Goal: Task Accomplishment & Management: Use online tool/utility

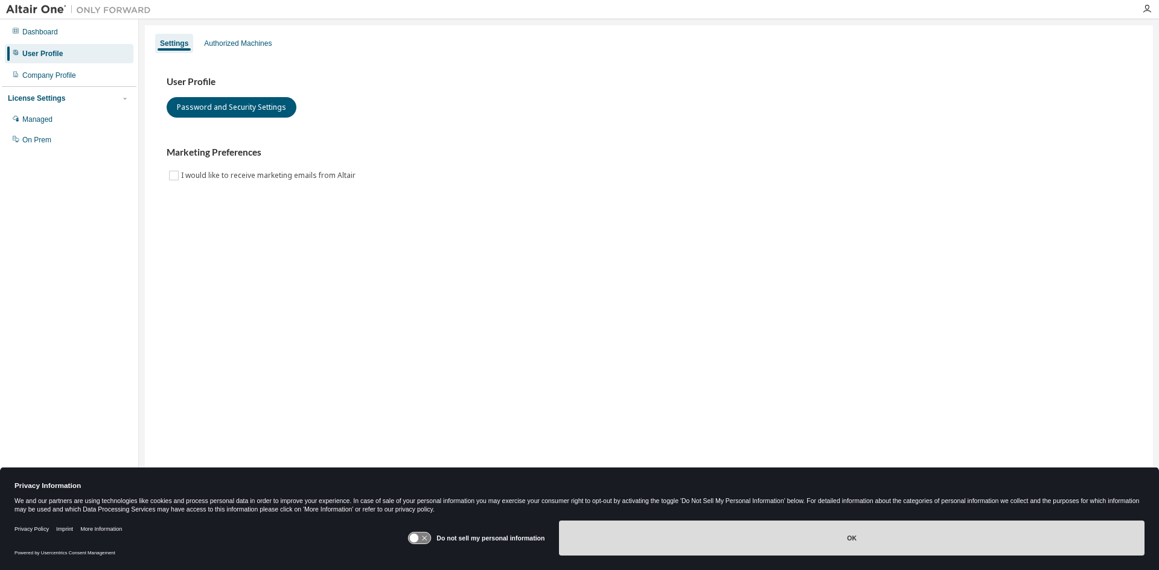
click at [813, 532] on button "OK" at bounding box center [851, 538] width 585 height 35
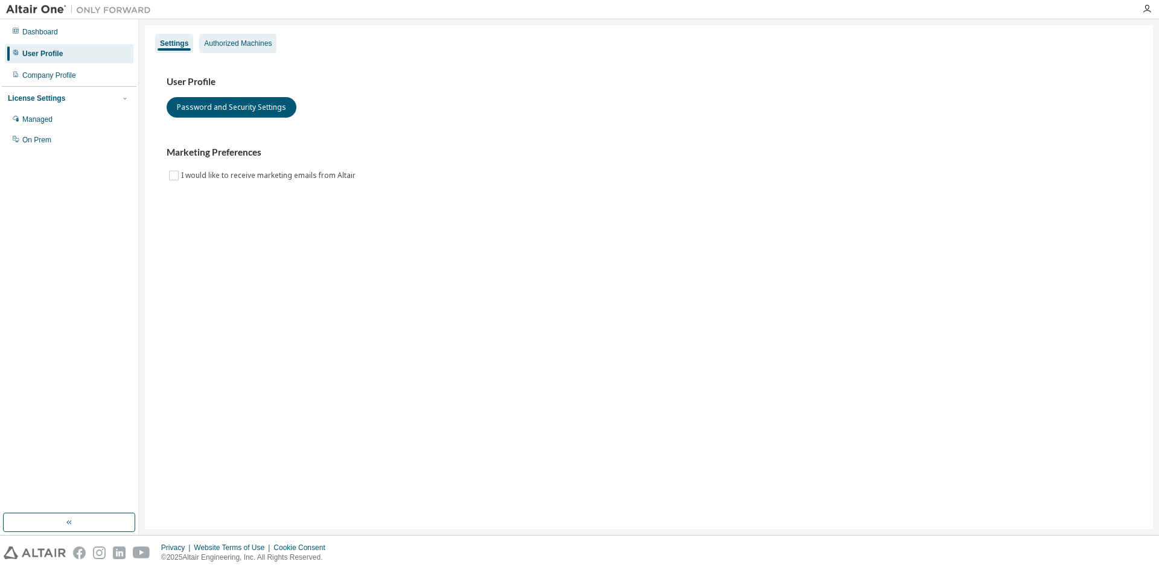
click at [224, 39] on div "Authorized Machines" at bounding box center [238, 44] width 68 height 10
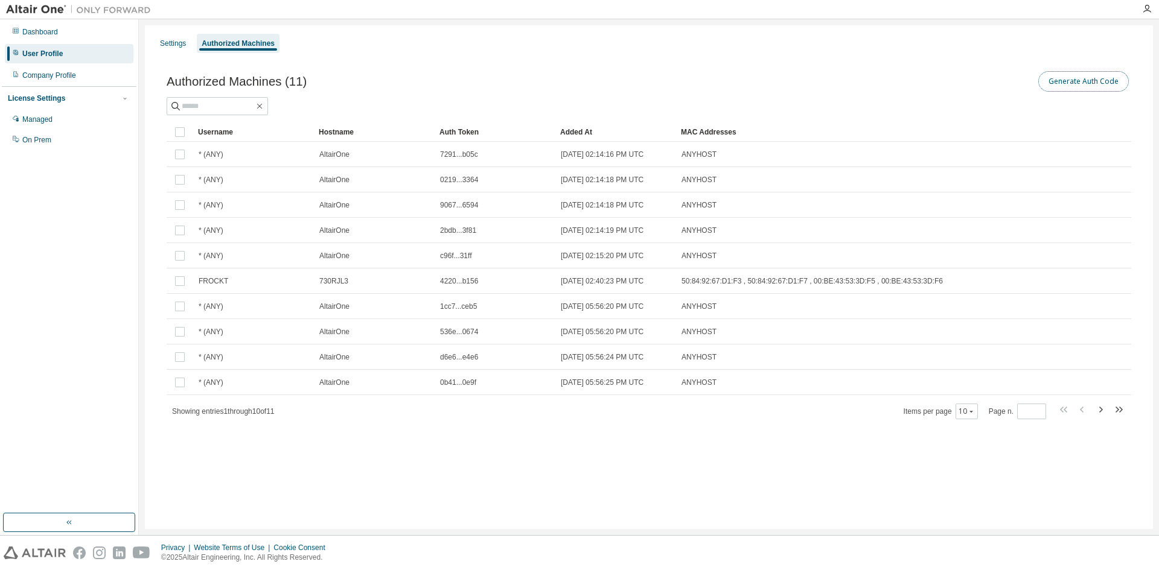
click at [1062, 84] on button "Generate Auth Code" at bounding box center [1083, 81] width 91 height 21
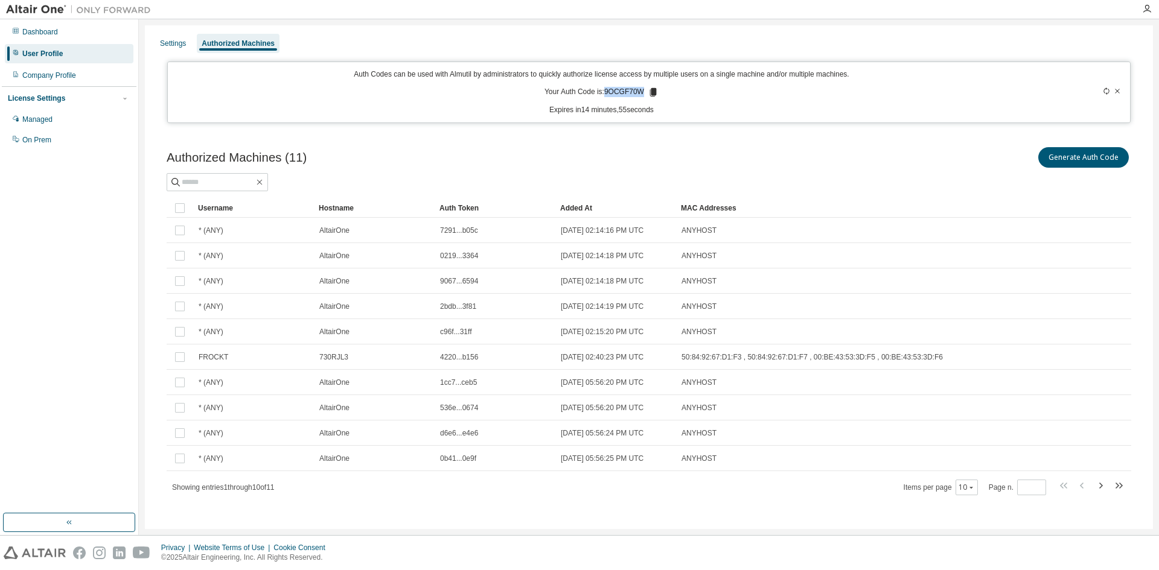
drag, startPoint x: 602, startPoint y: 89, endPoint x: 641, endPoint y: 88, distance: 38.6
click at [641, 88] on p "Your Auth Code is: 9OCGF70W" at bounding box center [601, 92] width 114 height 11
click at [621, 104] on div "Auth Codes can be used with Almutil by administrators to quickly authorize lice…" at bounding box center [601, 92] width 853 height 46
drag, startPoint x: 603, startPoint y: 89, endPoint x: 639, endPoint y: 90, distance: 35.6
click at [639, 90] on p "Your Auth Code is: 9OCGF70W" at bounding box center [601, 92] width 114 height 11
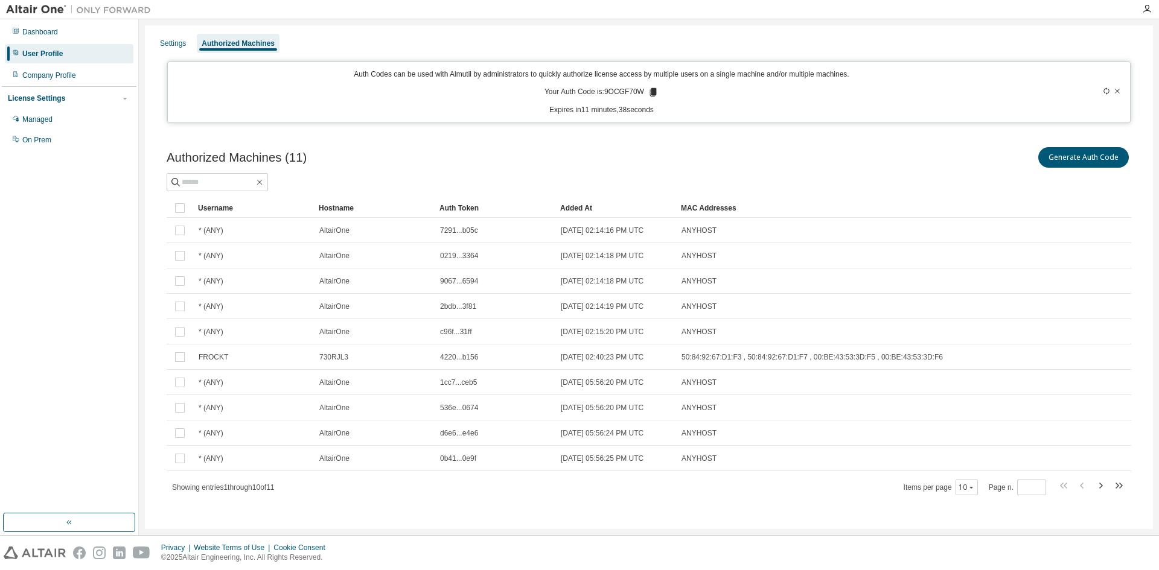
click at [515, 10] on div at bounding box center [646, 9] width 978 height 19
click at [595, 125] on div "Settings Authorized Machines Auth Codes can be used with Almutil by administrat…" at bounding box center [649, 279] width 1008 height 509
drag, startPoint x: 605, startPoint y: 88, endPoint x: 642, endPoint y: 95, distance: 38.1
click at [642, 95] on p "Your Auth Code is: 9OCGF70W" at bounding box center [601, 92] width 114 height 11
drag, startPoint x: 561, startPoint y: 133, endPoint x: 680, endPoint y: 102, distance: 123.4
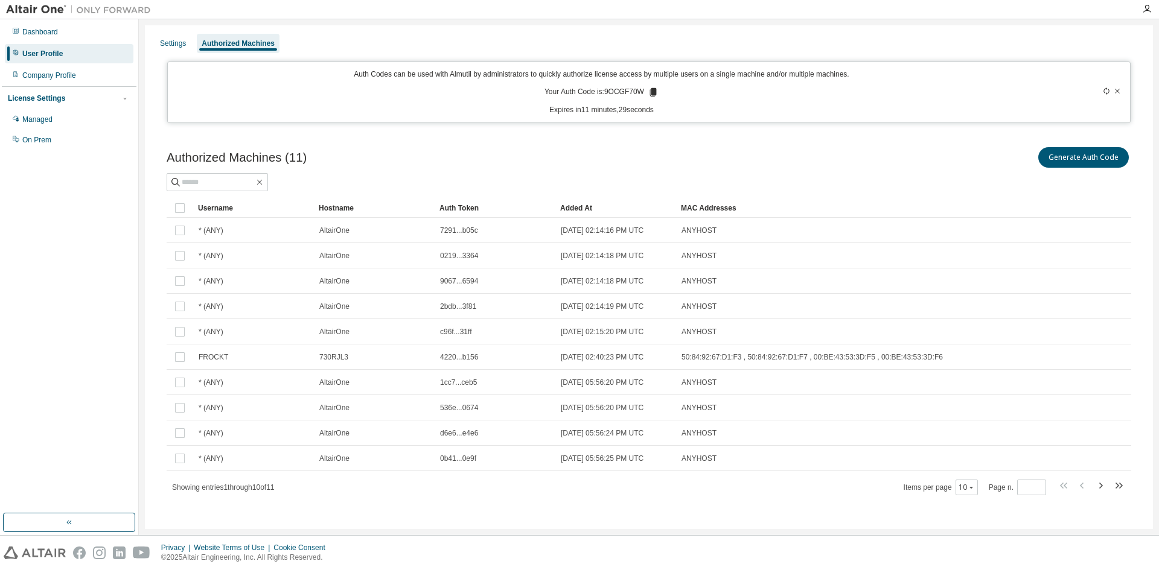
click at [562, 132] on div "Authorized Machines (11) Generate Auth Code Clear Load Save Save As Field Opera…" at bounding box center [648, 328] width 993 height 397
click at [651, 91] on icon at bounding box center [653, 92] width 7 height 8
click at [33, 123] on div "Managed" at bounding box center [37, 120] width 30 height 10
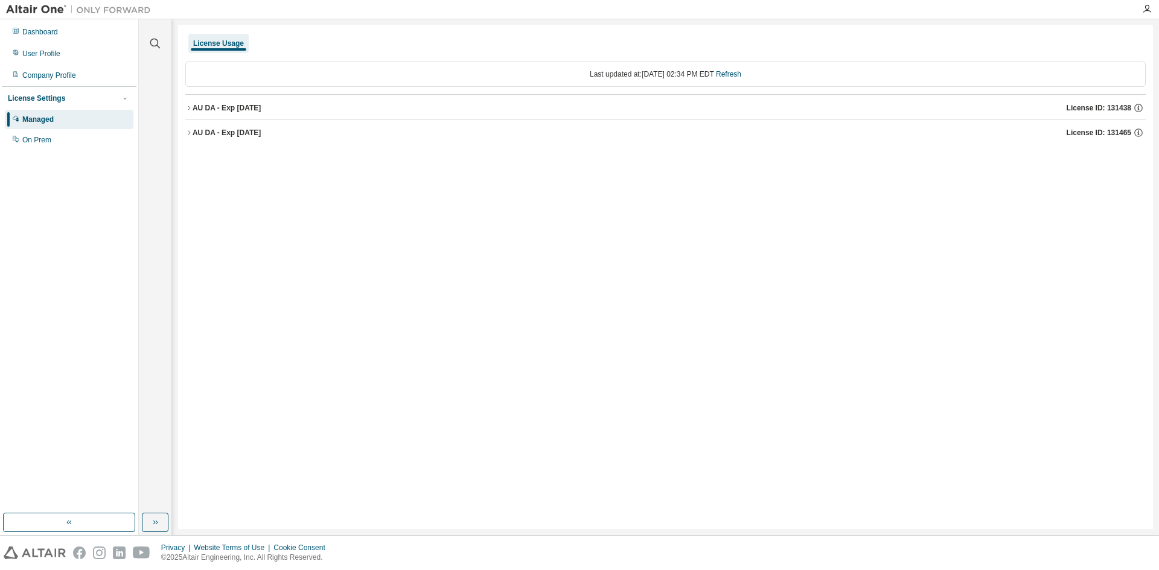
click at [189, 107] on icon "button" at bounding box center [189, 108] width 2 height 4
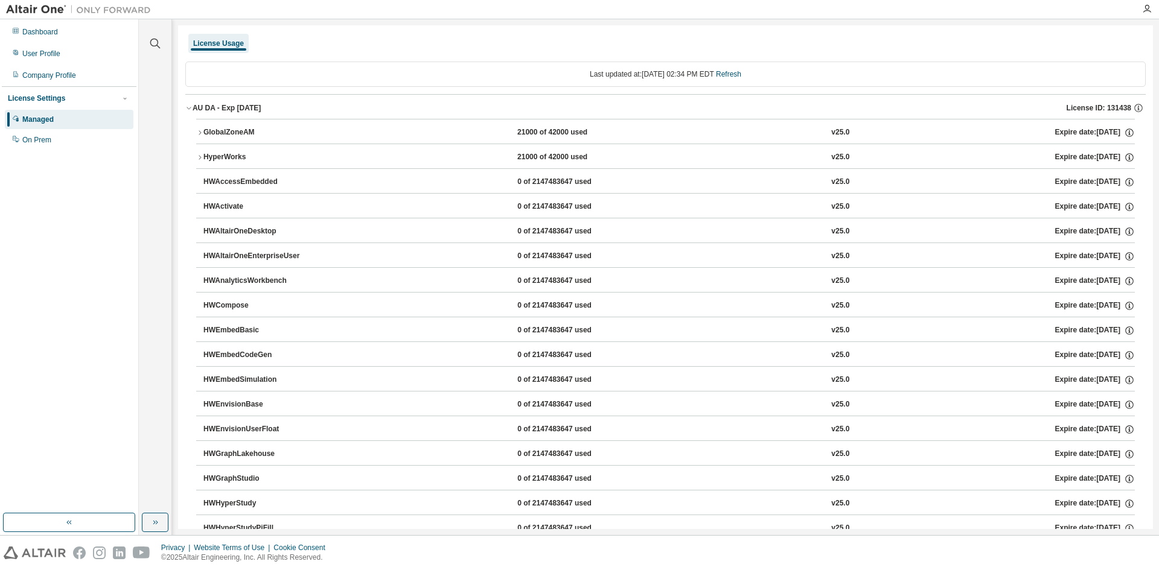
click at [202, 135] on icon "button" at bounding box center [199, 132] width 7 height 7
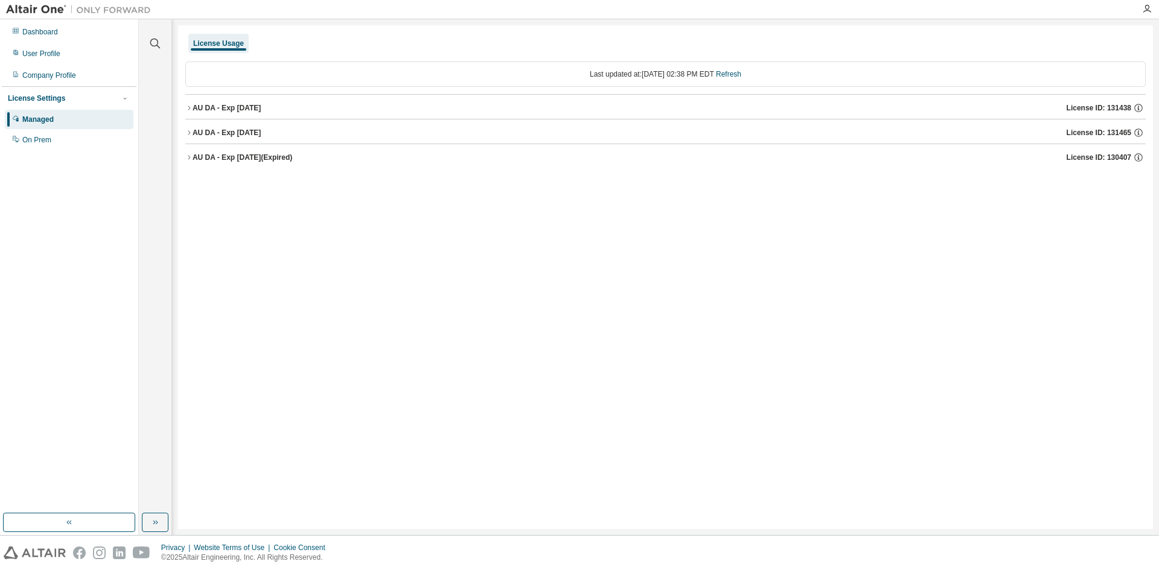
click at [188, 132] on icon "button" at bounding box center [188, 132] width 7 height 7
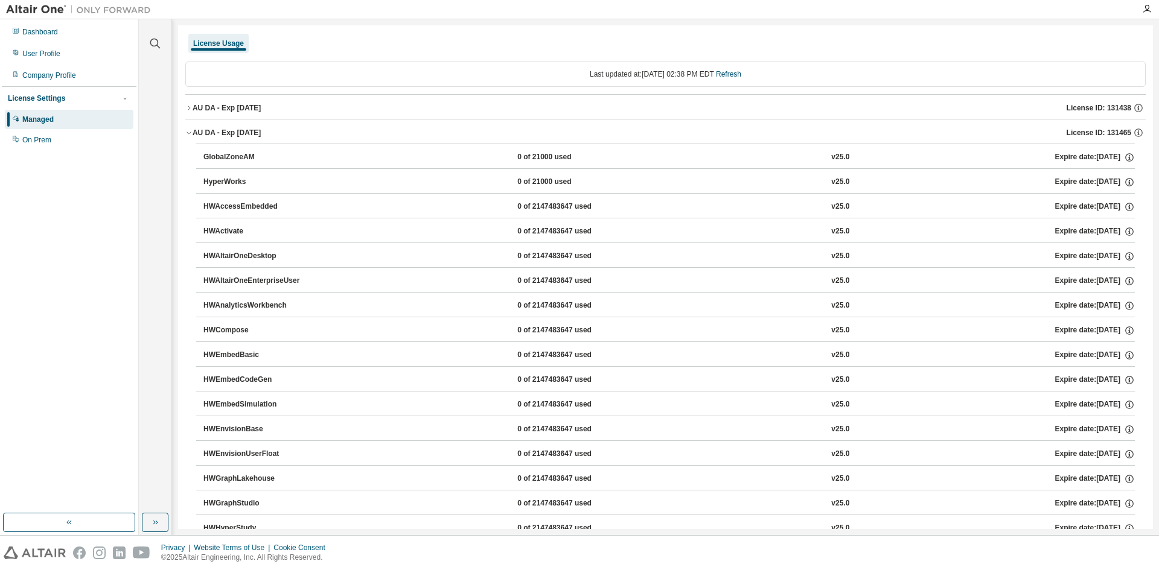
click at [188, 132] on icon "button" at bounding box center [188, 132] width 7 height 7
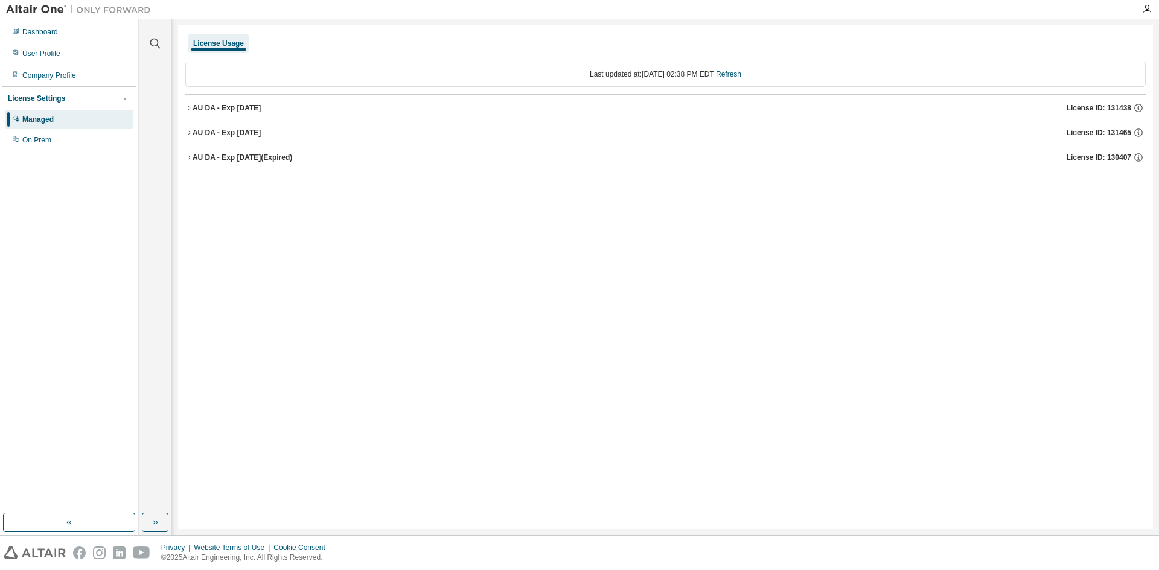
click at [186, 129] on button "AU DA - Exp [DATE] License ID: 131465" at bounding box center [665, 132] width 960 height 27
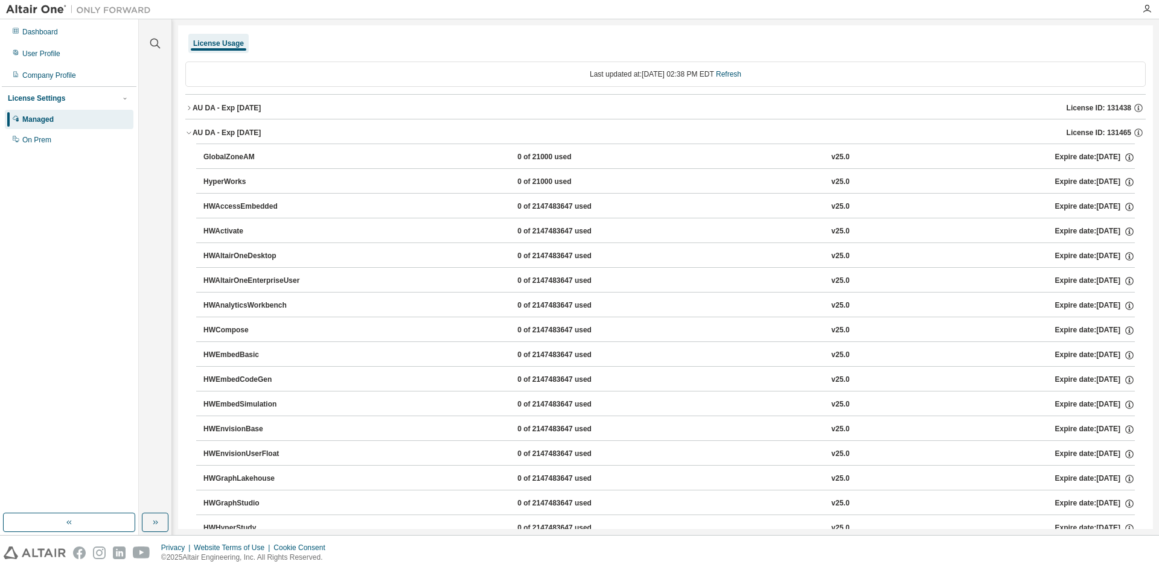
click at [188, 131] on icon "button" at bounding box center [188, 132] width 7 height 7
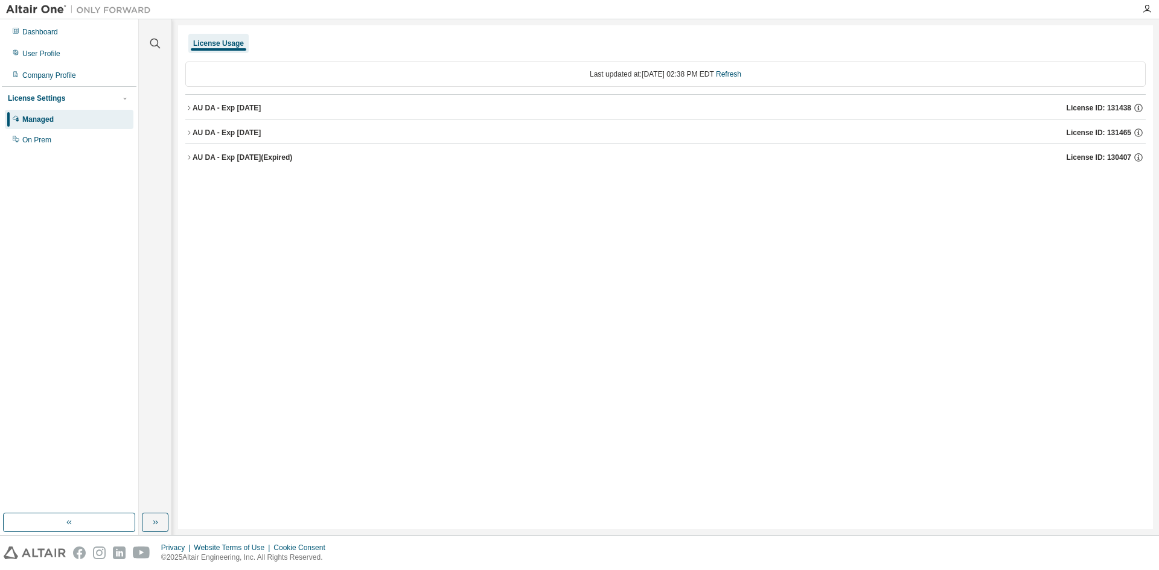
click at [185, 154] on icon "button" at bounding box center [188, 157] width 7 height 7
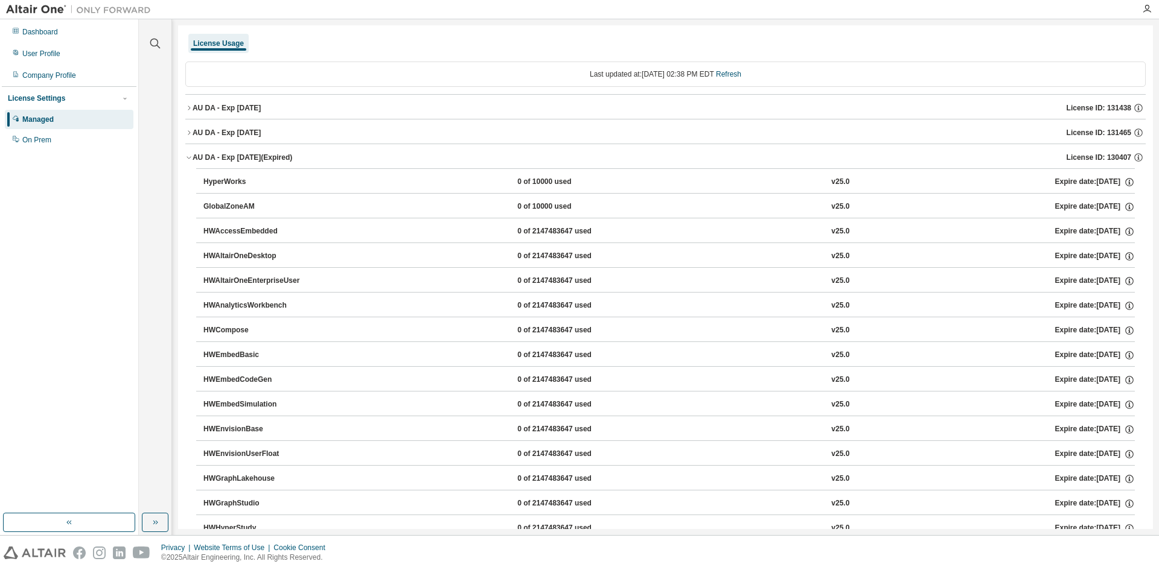
click at [185, 154] on icon "button" at bounding box center [188, 157] width 7 height 7
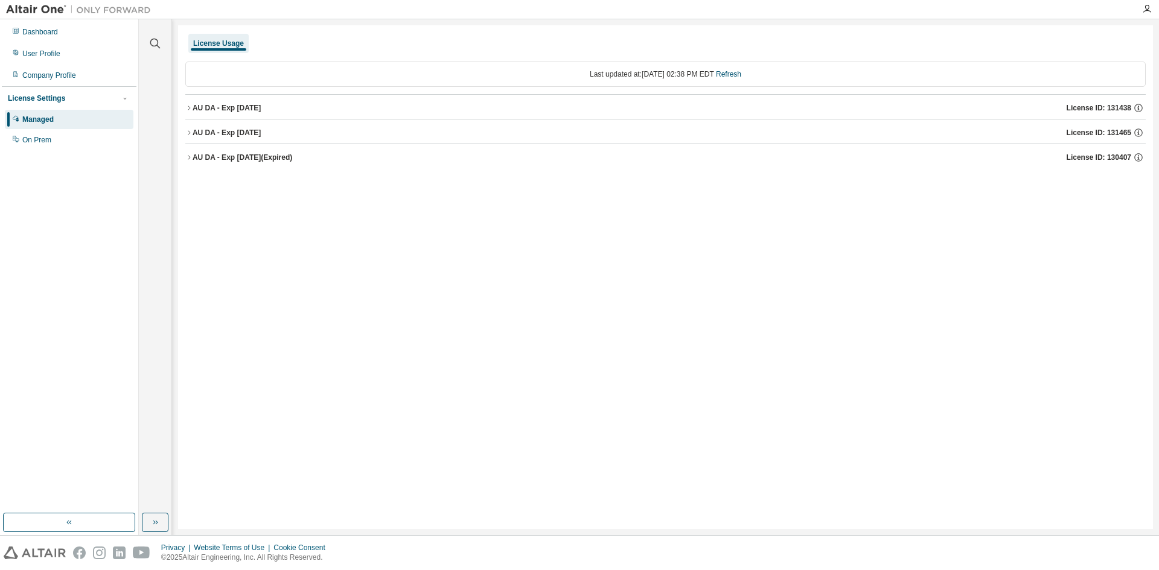
click at [185, 106] on icon "button" at bounding box center [188, 107] width 7 height 7
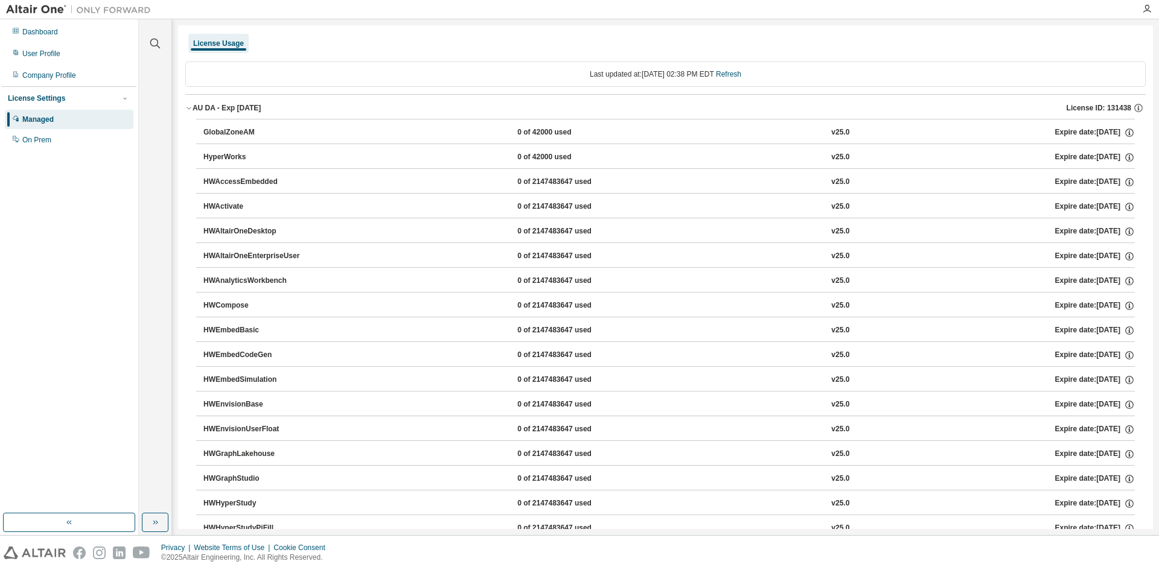
click at [190, 109] on icon "button" at bounding box center [188, 107] width 7 height 7
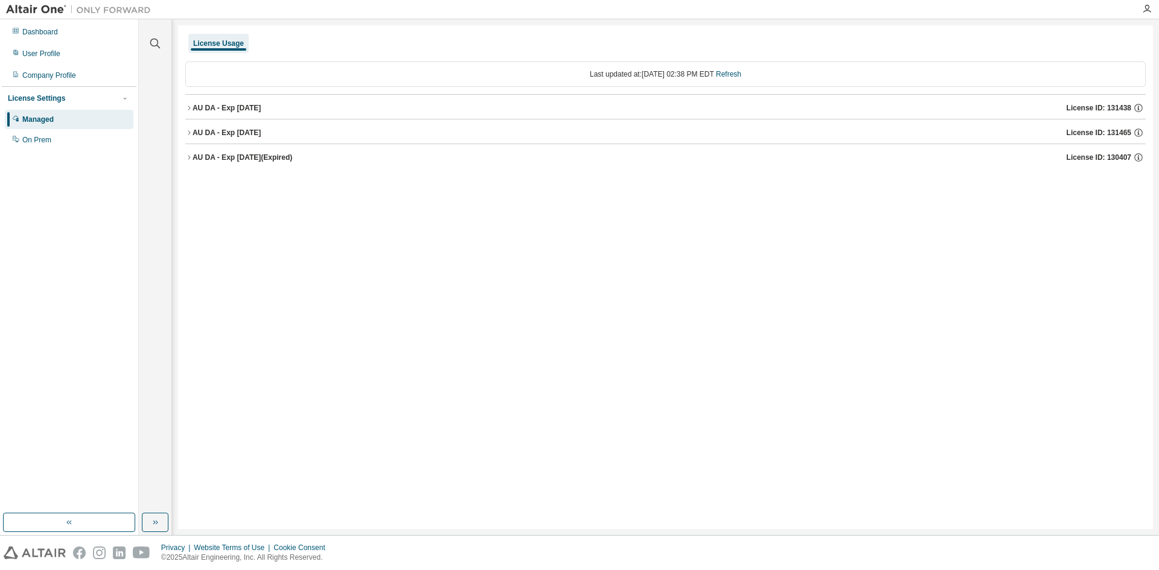
click at [490, 221] on div "License Usage Last updated at: [DATE] 02:38 PM EDT Refresh AU DA - Exp [DATE] L…" at bounding box center [665, 277] width 975 height 504
click at [219, 230] on div "License Usage Last updated at: [DATE] 02:38 PM EDT Refresh AU DA - Exp [DATE] L…" at bounding box center [665, 277] width 975 height 504
click at [43, 54] on div "User Profile" at bounding box center [41, 54] width 38 height 10
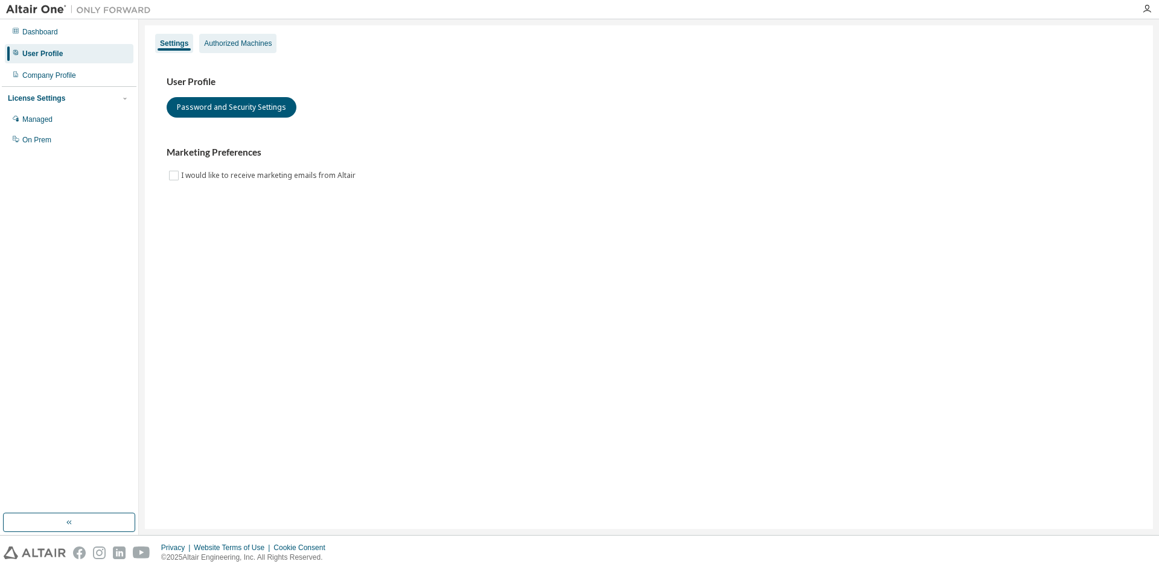
click at [252, 42] on div "Authorized Machines" at bounding box center [238, 44] width 68 height 10
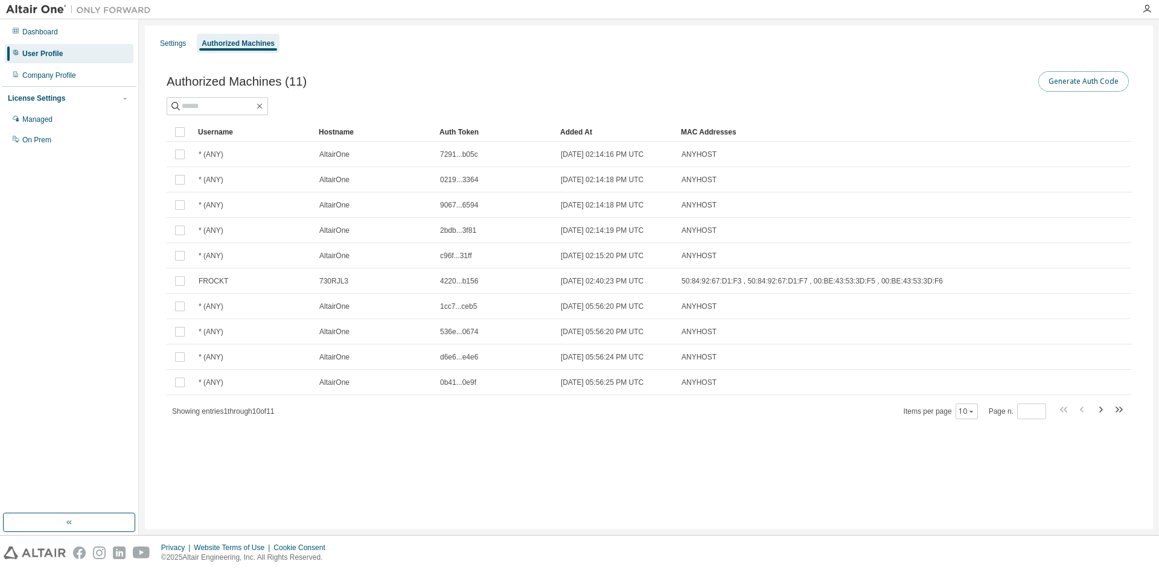
click at [1065, 81] on button "Generate Auth Code" at bounding box center [1083, 81] width 91 height 21
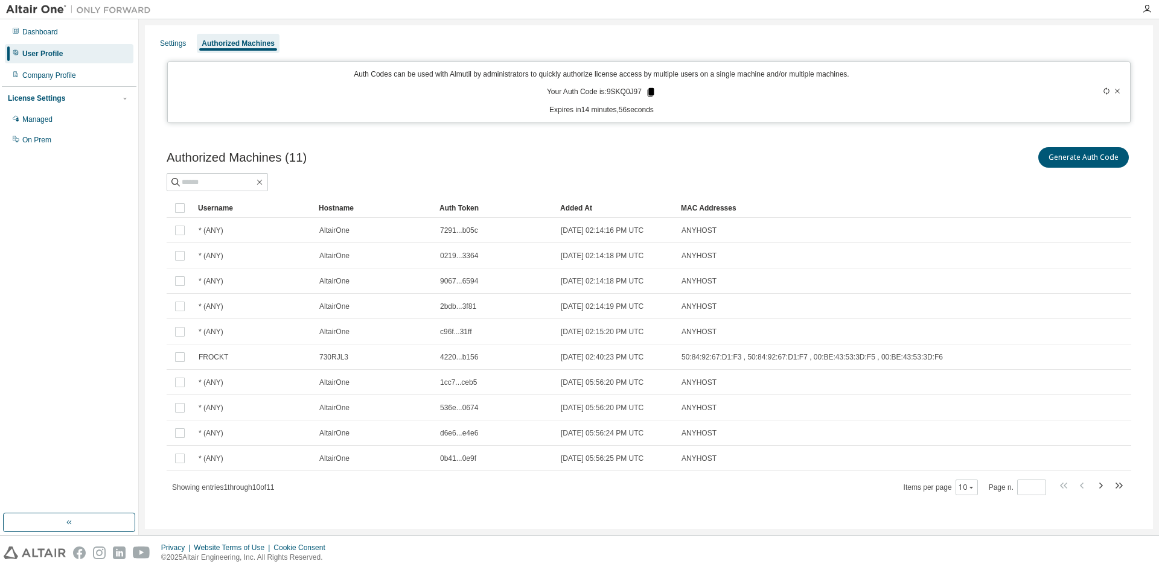
click at [648, 91] on icon at bounding box center [651, 92] width 7 height 8
click at [517, 156] on div "Authorized Machines (11) Generate Auth Code" at bounding box center [649, 157] width 964 height 25
click at [1147, 7] on icon "button" at bounding box center [1147, 9] width 10 height 10
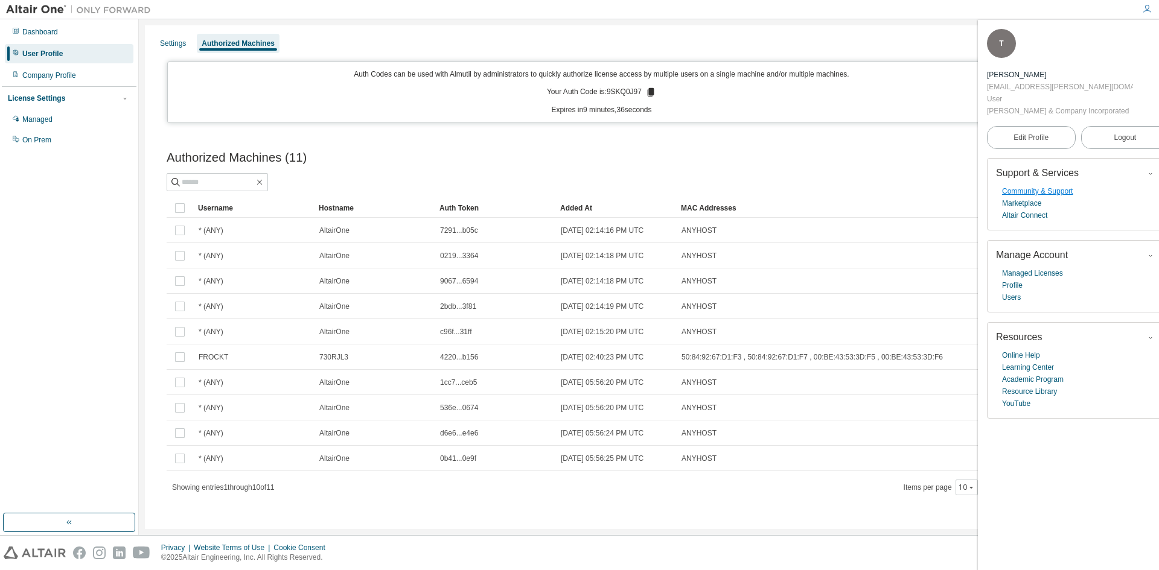
click at [1033, 185] on link "Community & Support" at bounding box center [1037, 191] width 71 height 12
